Goal: Task Accomplishment & Management: Use online tool/utility

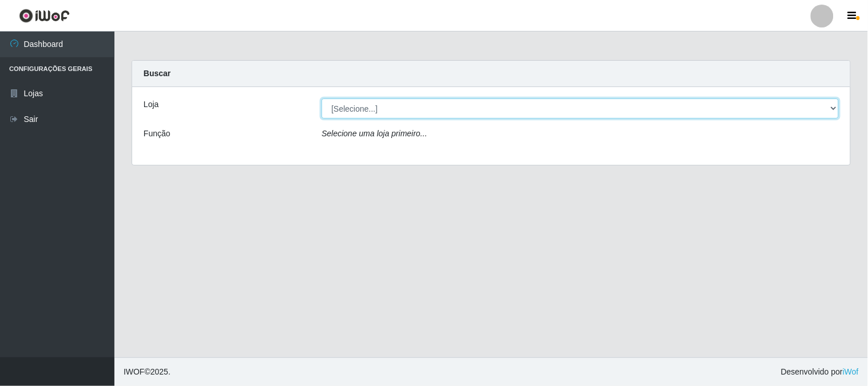
click at [336, 104] on select "[Selecione...] Rede Compras Supermercados - LOJA 1" at bounding box center [580, 108] width 517 height 20
select select "158"
click at [322, 98] on select "[Selecione...] Rede Compras Supermercados - LOJA 1" at bounding box center [580, 108] width 517 height 20
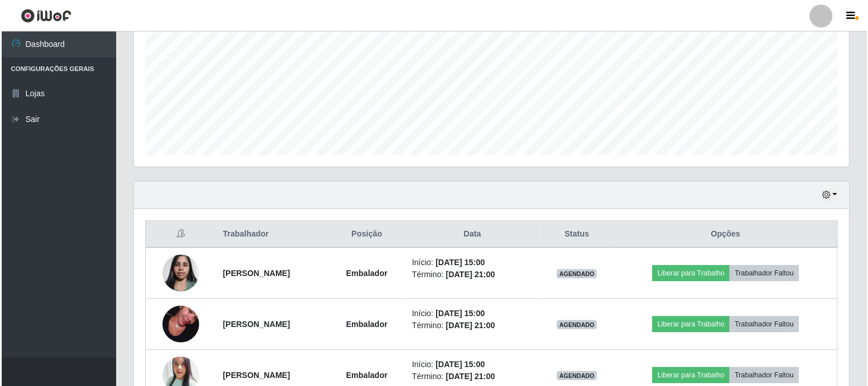
scroll to position [381, 0]
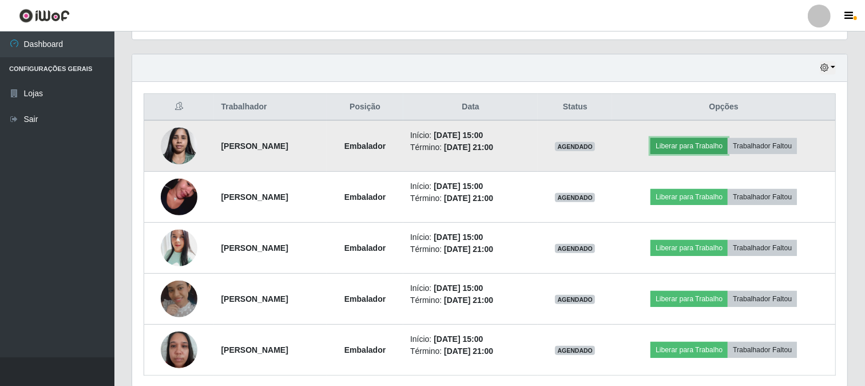
click at [714, 151] on button "Liberar para Trabalho" at bounding box center [689, 146] width 77 height 16
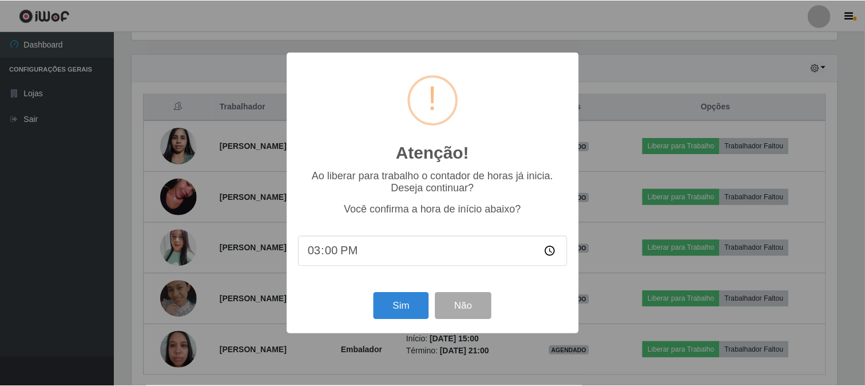
scroll to position [237, 708]
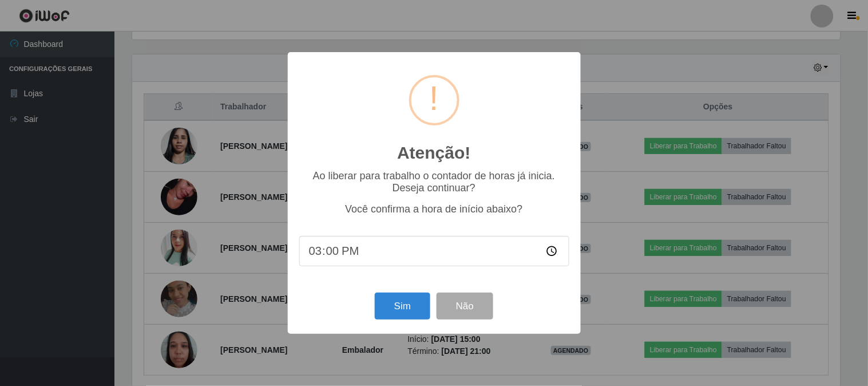
click at [367, 315] on div "Sim Não" at bounding box center [434, 306] width 270 height 33
click at [397, 307] on button "Sim" at bounding box center [403, 306] width 56 height 27
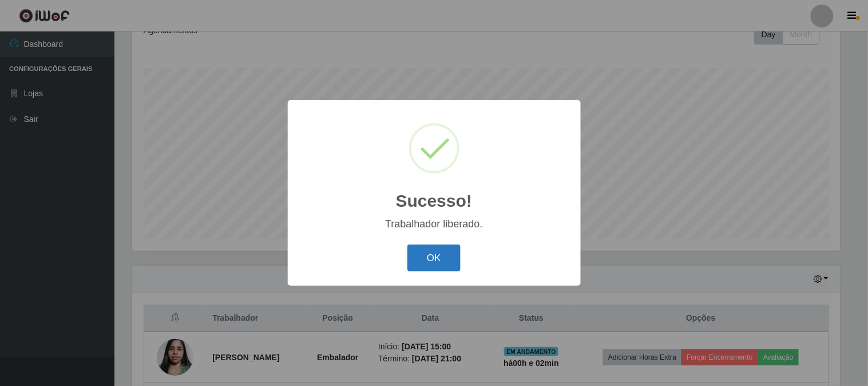
click at [430, 250] on button "OK" at bounding box center [434, 257] width 53 height 27
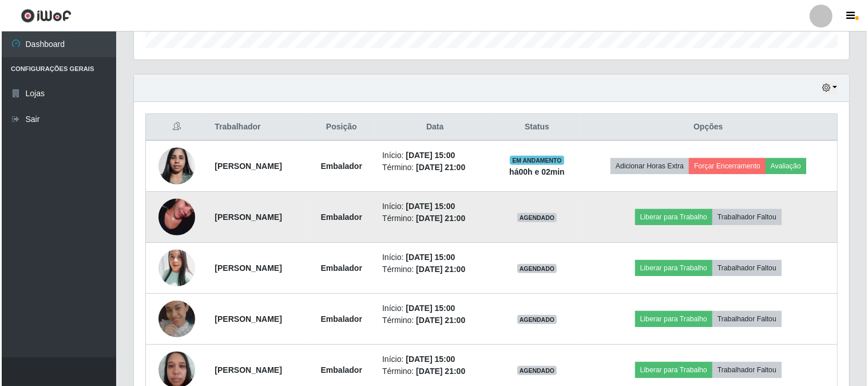
scroll to position [425, 0]
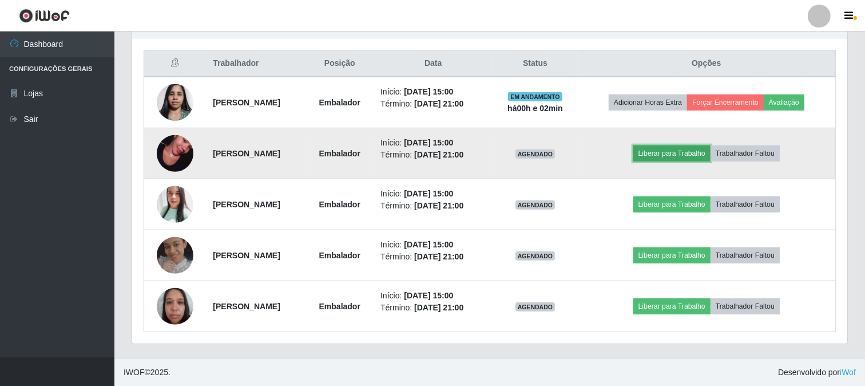
click at [676, 150] on button "Liberar para Trabalho" at bounding box center [672, 153] width 77 height 16
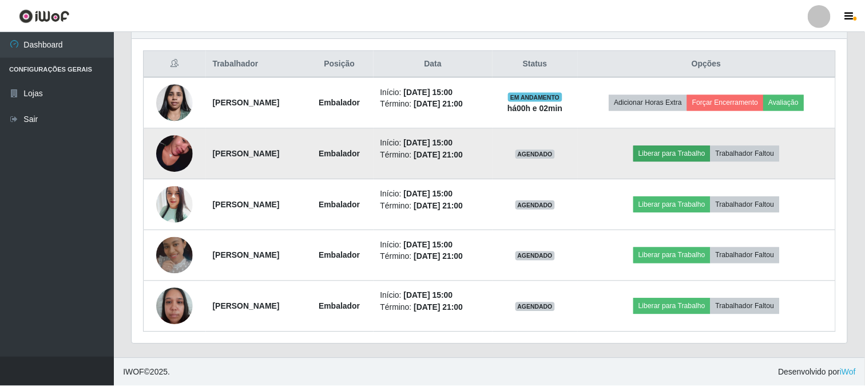
scroll to position [237, 708]
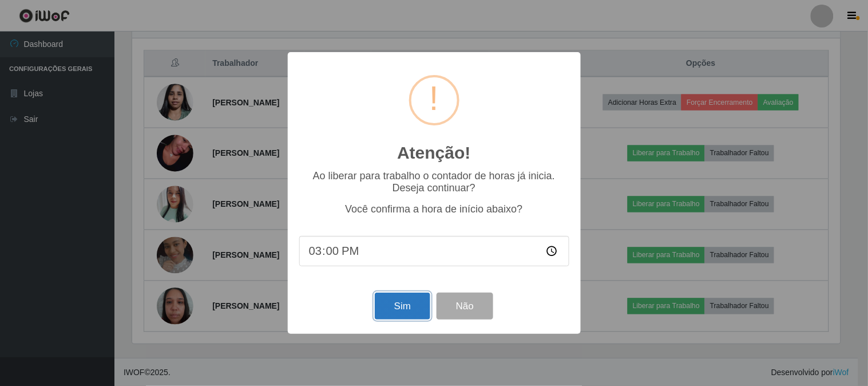
click at [418, 310] on button "Sim" at bounding box center [403, 306] width 56 height 27
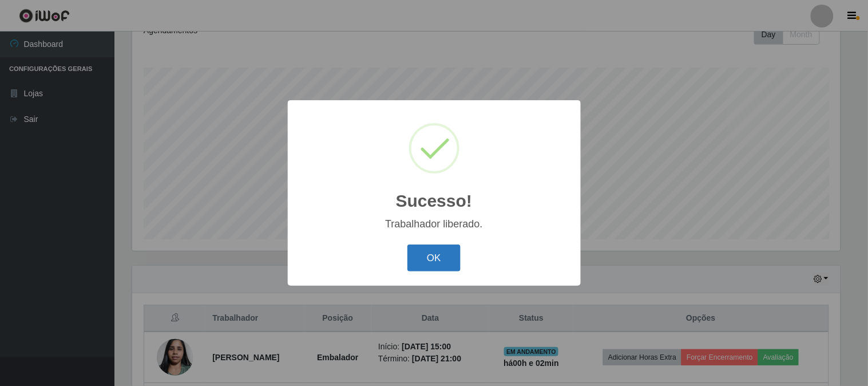
click at [424, 263] on button "OK" at bounding box center [434, 257] width 53 height 27
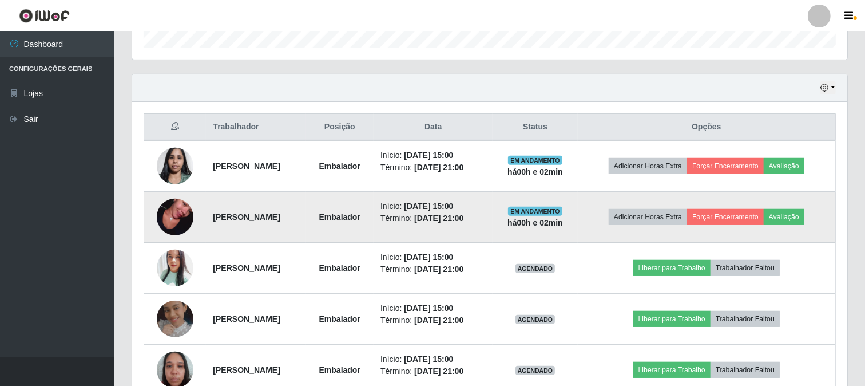
scroll to position [425, 0]
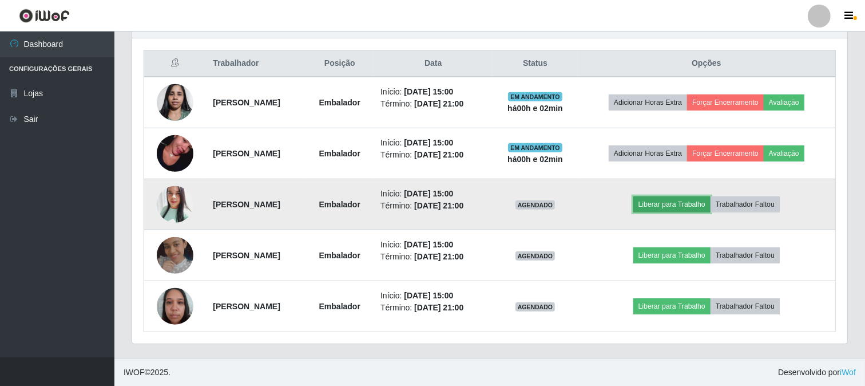
click at [656, 207] on button "Liberar para Trabalho" at bounding box center [672, 204] width 77 height 16
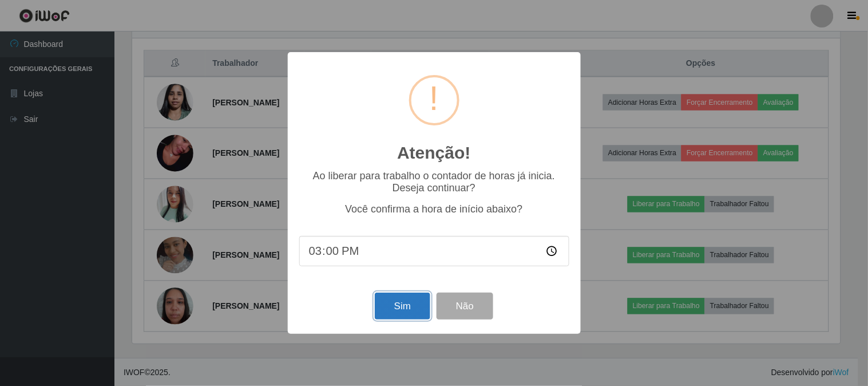
click at [403, 302] on button "Sim" at bounding box center [403, 306] width 56 height 27
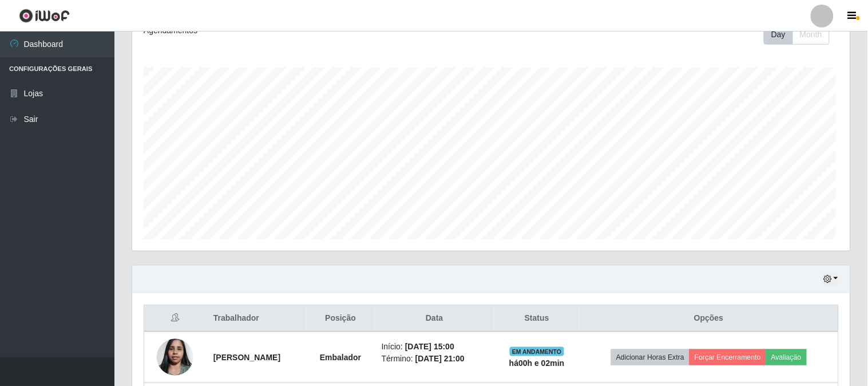
scroll to position [0, 0]
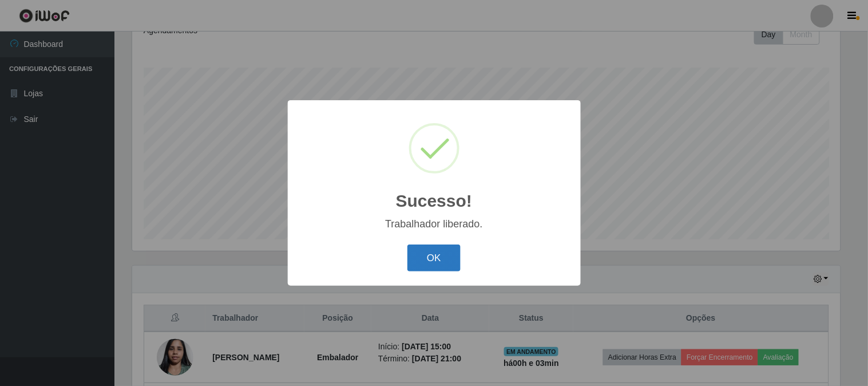
click at [417, 260] on button "OK" at bounding box center [434, 257] width 53 height 27
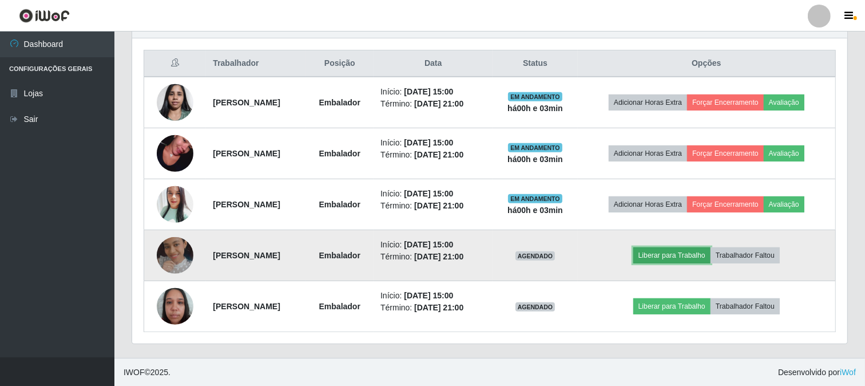
click at [659, 255] on button "Liberar para Trabalho" at bounding box center [672, 255] width 77 height 16
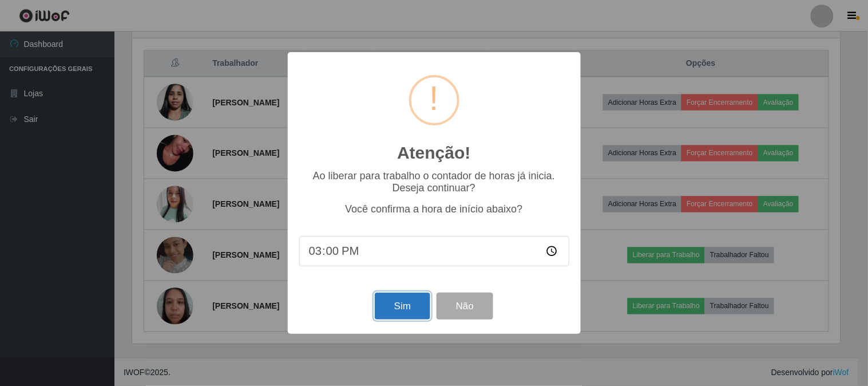
click at [396, 306] on button "Sim" at bounding box center [403, 306] width 56 height 27
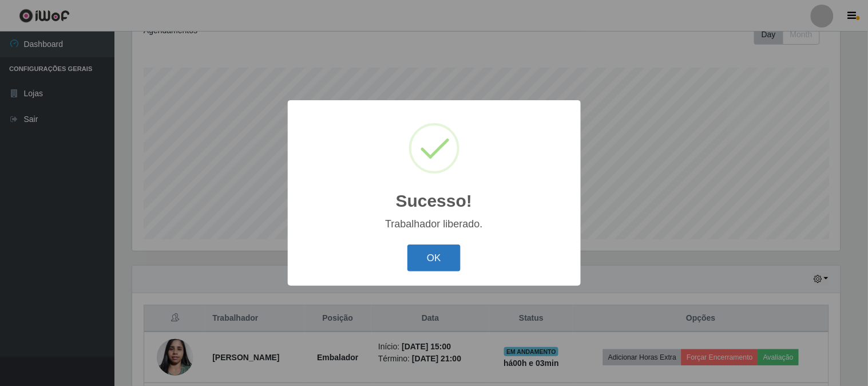
click at [457, 259] on button "OK" at bounding box center [434, 257] width 53 height 27
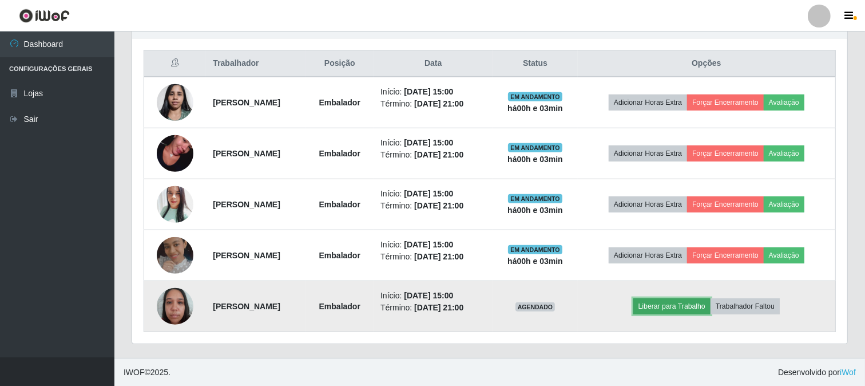
click at [695, 310] on button "Liberar para Trabalho" at bounding box center [672, 306] width 77 height 16
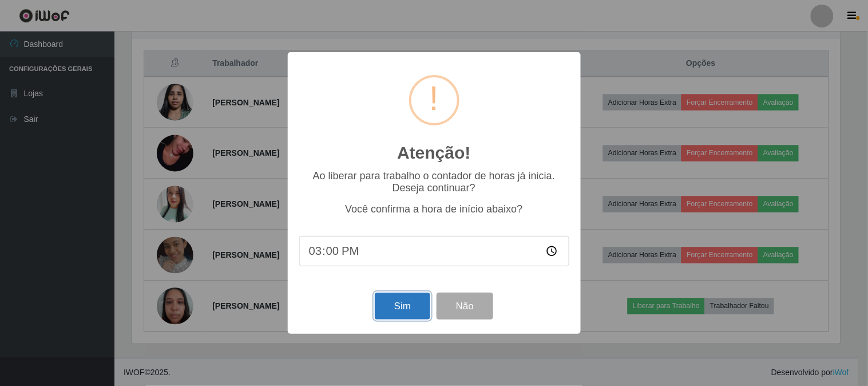
click at [387, 313] on button "Sim" at bounding box center [403, 306] width 56 height 27
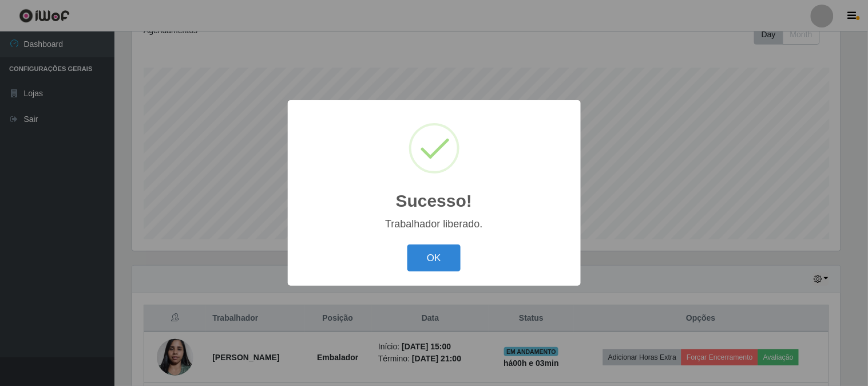
click at [465, 255] on div "OK Cancel" at bounding box center [434, 258] width 270 height 33
click at [437, 263] on button "OK" at bounding box center [434, 257] width 53 height 27
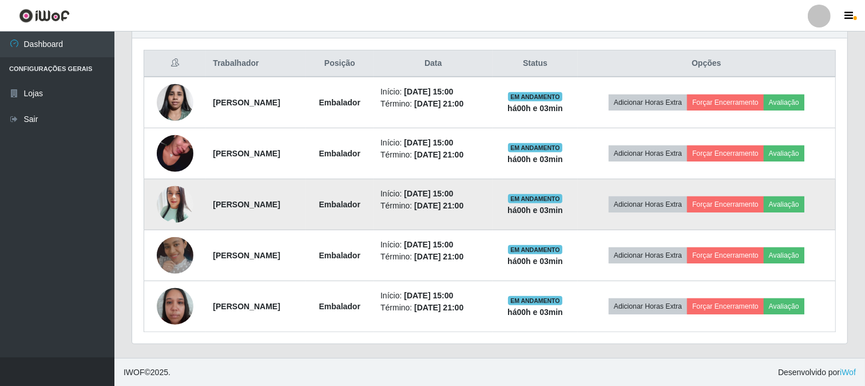
click at [165, 209] on img at bounding box center [175, 205] width 37 height 44
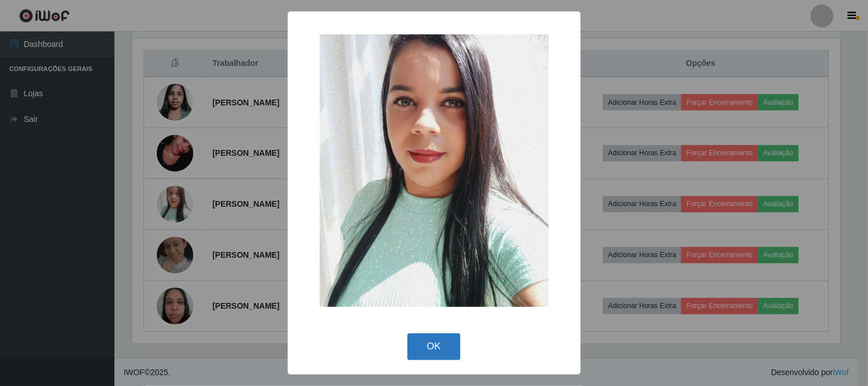
click at [441, 342] on button "OK" at bounding box center [434, 346] width 53 height 27
